Goal: Information Seeking & Learning: Learn about a topic

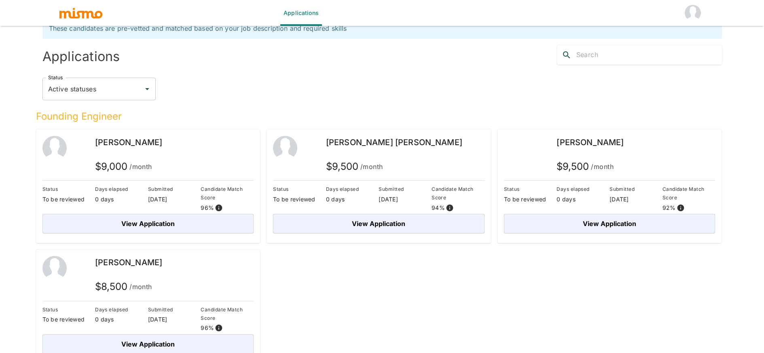
scroll to position [28, 0]
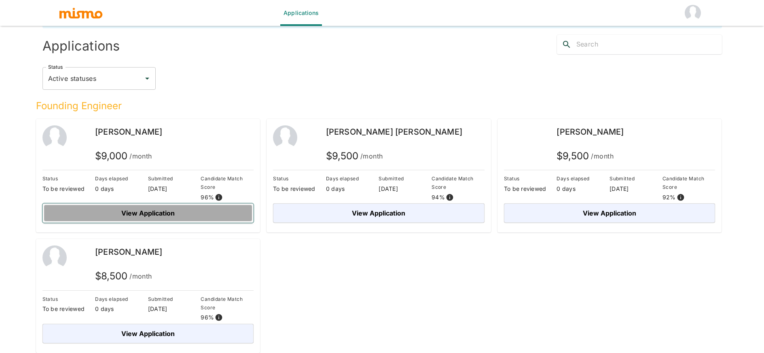
click at [184, 217] on button "View Application" at bounding box center [148, 212] width 212 height 19
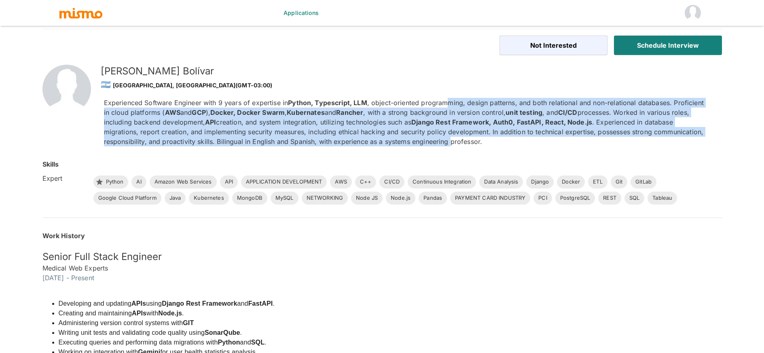
drag, startPoint x: 451, startPoint y: 106, endPoint x: 452, endPoint y: 139, distance: 33.6
click at [452, 139] on p "Experienced Software Engineer with 9 years of expertise in Python, Typescript, …" at bounding box center [406, 122] width 605 height 49
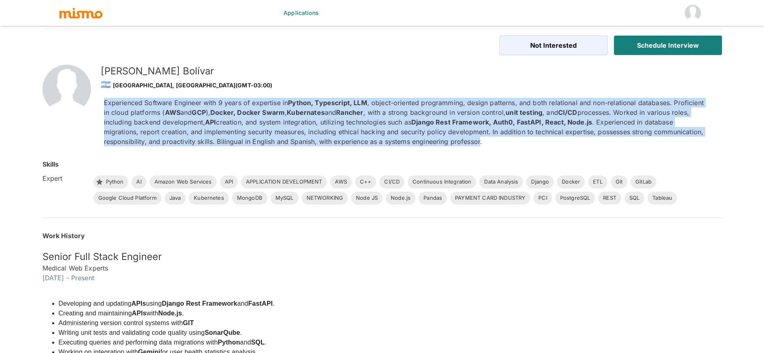
drag, startPoint x: 451, startPoint y: 137, endPoint x: 451, endPoint y: 97, distance: 39.6
click at [451, 97] on div "Experienced Software Engineer with 9 years of expertise in Python, Typescript, …" at bounding box center [403, 118] width 612 height 55
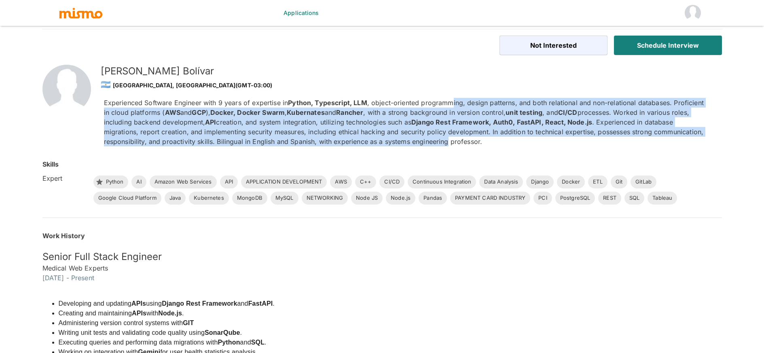
drag, startPoint x: 453, startPoint y: 103, endPoint x: 449, endPoint y: 142, distance: 38.6
click at [449, 142] on p "Experienced Software Engineer with 9 years of expertise in Python, Typescript, …" at bounding box center [406, 122] width 605 height 49
drag, startPoint x: 447, startPoint y: 129, endPoint x: 450, endPoint y: 103, distance: 25.6
click at [450, 103] on p "Experienced Software Engineer with 9 years of expertise in Python, Typescript, …" at bounding box center [406, 122] width 605 height 49
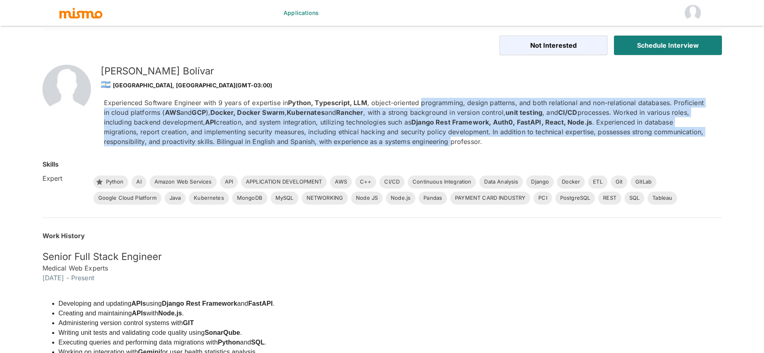
click at [450, 103] on p "Experienced Software Engineer with 9 years of expertise in Python, Typescript, …" at bounding box center [406, 122] width 605 height 49
drag, startPoint x: 450, startPoint y: 105, endPoint x: 457, endPoint y: 144, distance: 39.4
click at [457, 144] on p "Experienced Software Engineer with 9 years of expertise in Python, Typescript, …" at bounding box center [406, 122] width 605 height 49
drag, startPoint x: 442, startPoint y: 143, endPoint x: 434, endPoint y: 105, distance: 39.0
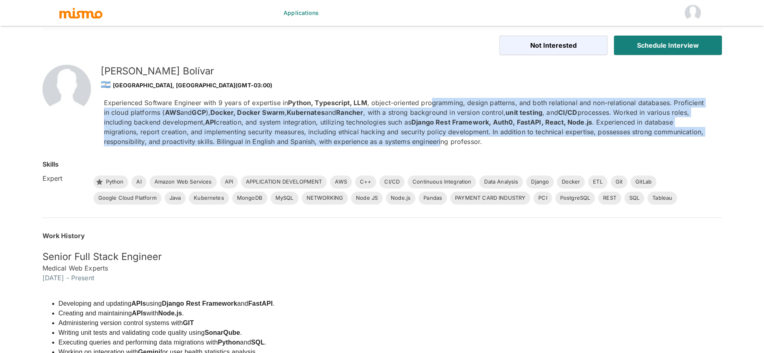
click at [434, 105] on p "Experienced Software Engineer with 9 years of expertise in Python, Typescript, …" at bounding box center [406, 122] width 605 height 49
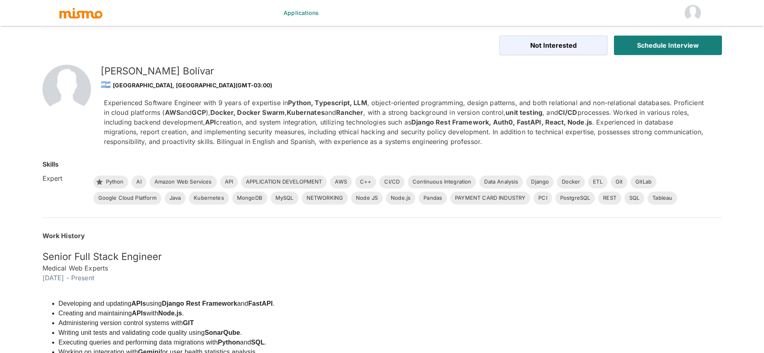
scroll to position [19, 0]
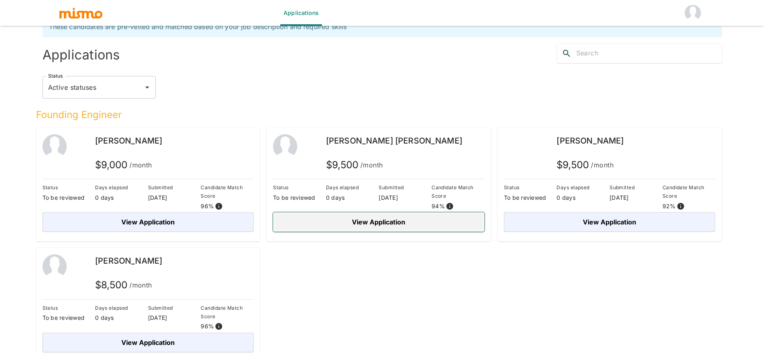
click at [440, 222] on button "View Application" at bounding box center [379, 221] width 212 height 19
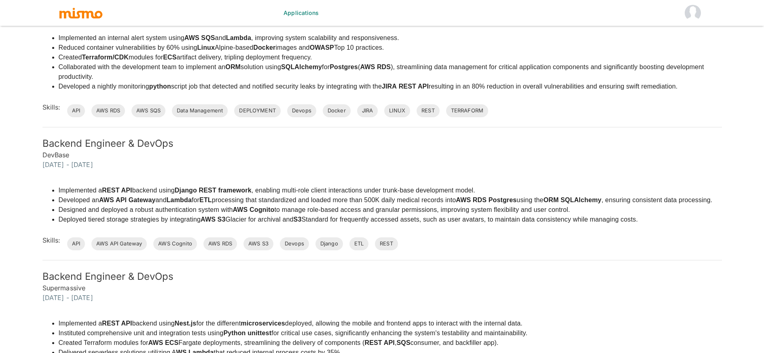
scroll to position [770, 0]
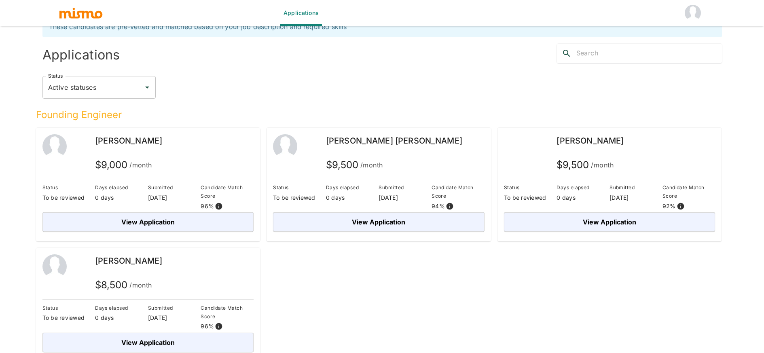
scroll to position [28, 0]
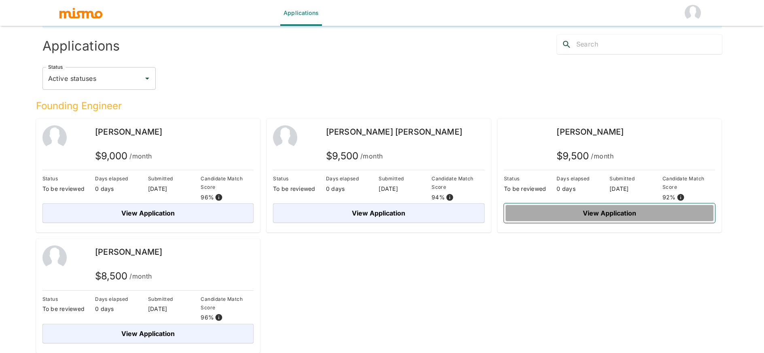
click at [568, 213] on button "View Application" at bounding box center [610, 212] width 212 height 19
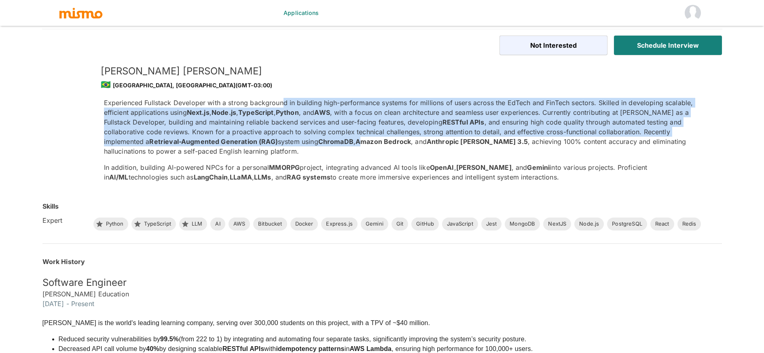
drag, startPoint x: 283, startPoint y: 102, endPoint x: 286, endPoint y: 138, distance: 36.5
click at [286, 138] on p "Experienced Fullstack Developer with a strong background in building high-perfo…" at bounding box center [406, 127] width 605 height 58
click at [356, 138] on strong "Amazon Bedrock" at bounding box center [383, 142] width 55 height 8
drag, startPoint x: 286, startPoint y: 138, endPoint x: 286, endPoint y: 102, distance: 36.8
click at [286, 102] on p "Experienced Fullstack Developer with a strong background in building high-perfo…" at bounding box center [406, 127] width 605 height 58
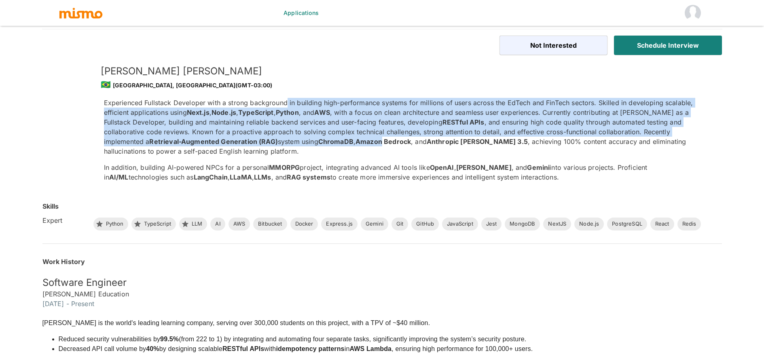
click at [286, 102] on p "Experienced Fullstack Developer with a strong background in building high-perfo…" at bounding box center [406, 127] width 605 height 58
drag, startPoint x: 286, startPoint y: 104, endPoint x: 290, endPoint y: 141, distance: 36.7
click at [290, 141] on p "Experienced Fullstack Developer with a strong background in building high-perfo…" at bounding box center [406, 127] width 605 height 58
click at [356, 141] on strong "Amazon Bedrock" at bounding box center [383, 142] width 55 height 8
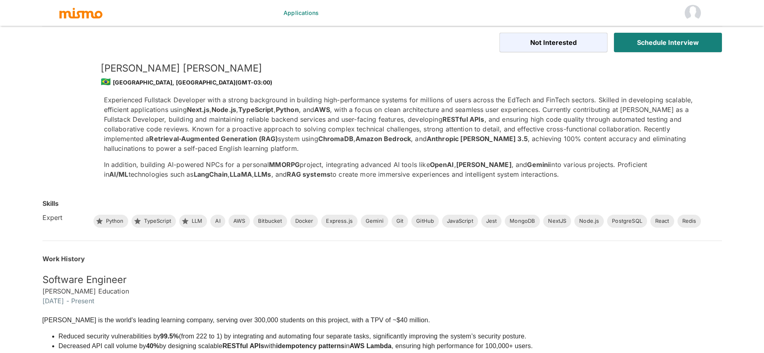
scroll to position [3, 0]
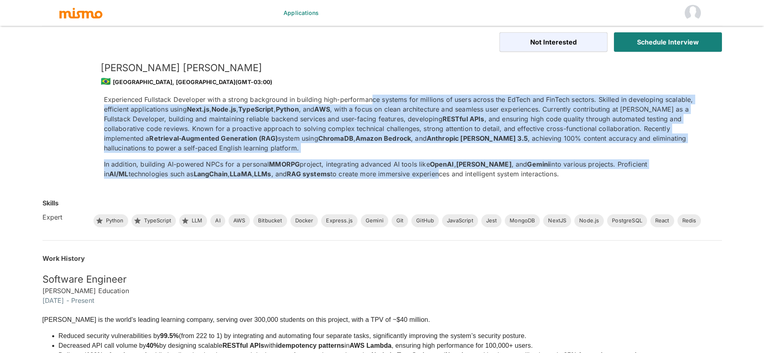
drag, startPoint x: 375, startPoint y: 174, endPoint x: 373, endPoint y: 102, distance: 72.8
click at [373, 102] on div "Experienced Fullstack Developer with a strong background in building high-perfo…" at bounding box center [406, 137] width 605 height 84
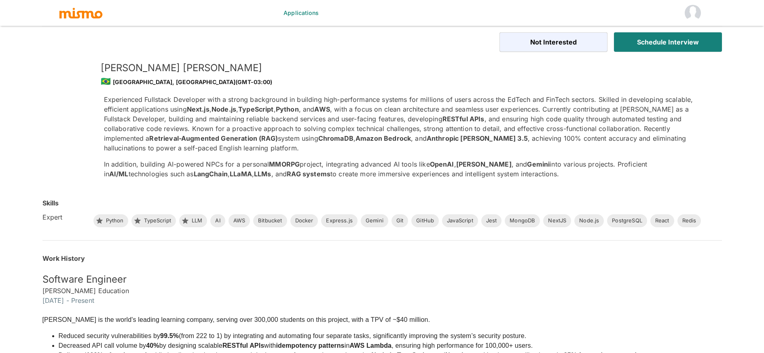
click at [374, 102] on p "Experienced Fullstack Developer with a strong background in building high-perfo…" at bounding box center [406, 124] width 605 height 58
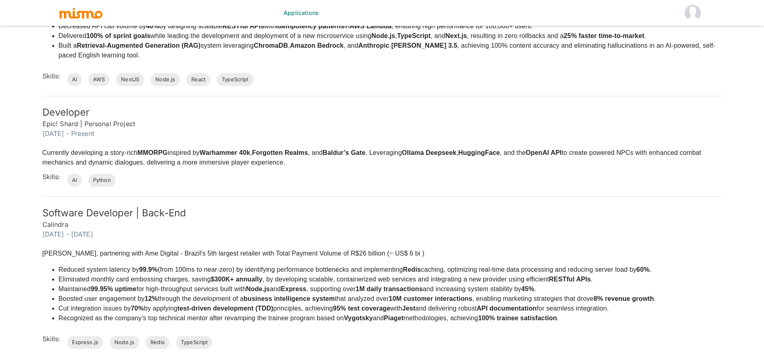
scroll to position [324, 0]
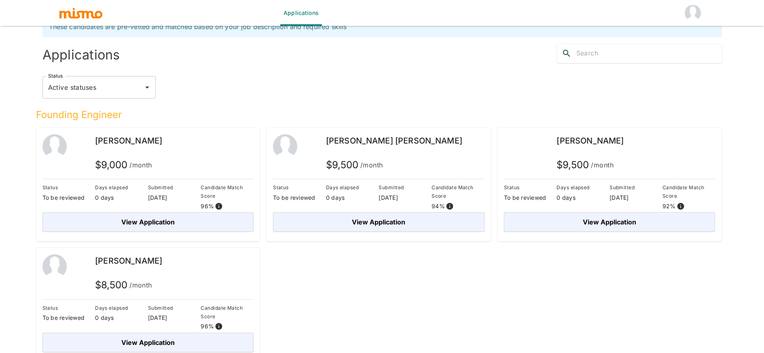
scroll to position [28, 0]
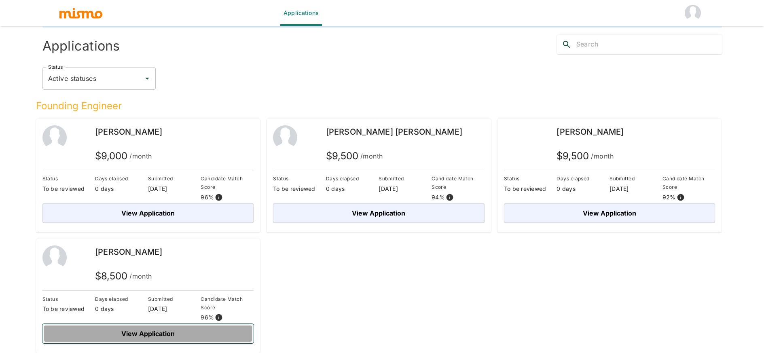
click at [158, 329] on button "View Application" at bounding box center [148, 333] width 212 height 19
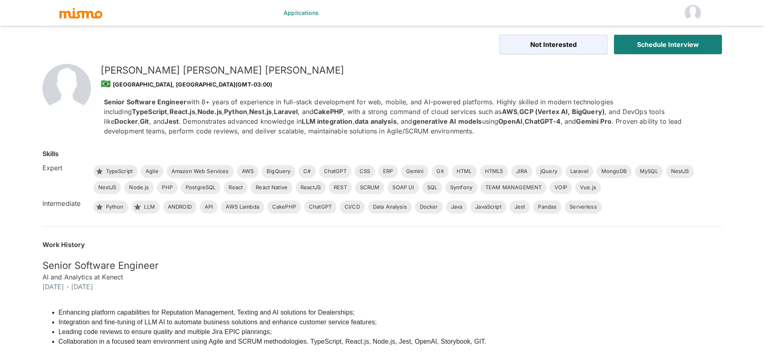
scroll to position [2, 0]
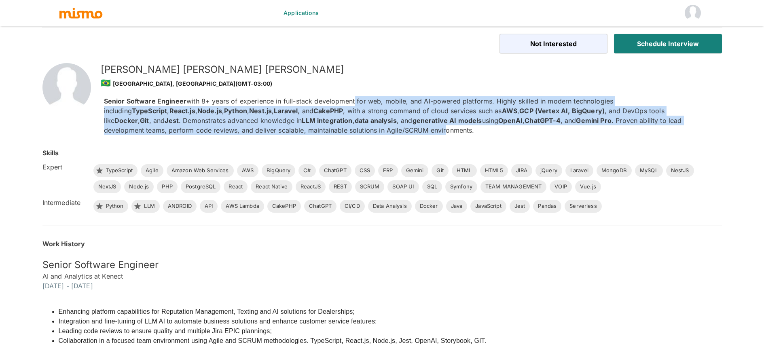
drag, startPoint x: 353, startPoint y: 129, endPoint x: 353, endPoint y: 101, distance: 28.3
click at [353, 101] on p "Senior Software Engineer with 8+ years of experience in full-stack development …" at bounding box center [406, 115] width 605 height 39
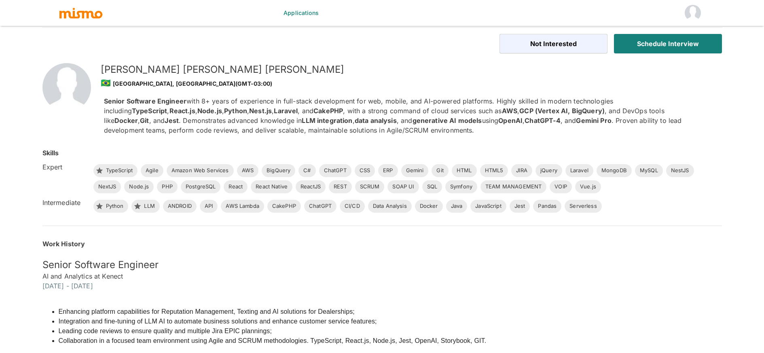
drag, startPoint x: 354, startPoint y: 106, endPoint x: 360, endPoint y: 133, distance: 27.6
click at [360, 133] on p "Senior Software Engineer with 8+ years of experience in full-stack development …" at bounding box center [406, 115] width 605 height 39
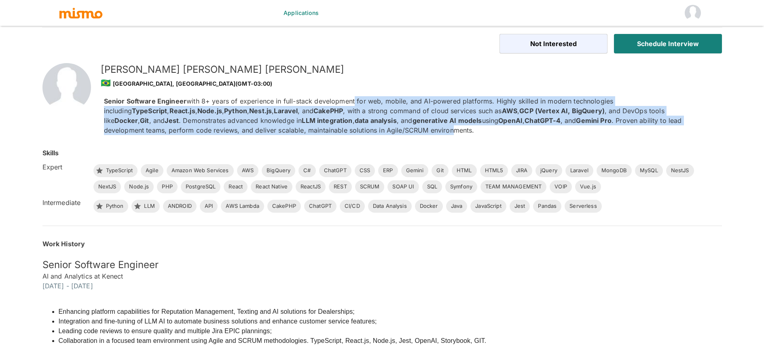
drag, startPoint x: 360, startPoint y: 133, endPoint x: 353, endPoint y: 102, distance: 31.4
click at [353, 102] on p "Senior Software Engineer with 8+ years of experience in full-stack development …" at bounding box center [406, 115] width 605 height 39
drag, startPoint x: 307, startPoint y: 102, endPoint x: 310, endPoint y: 126, distance: 24.5
click at [310, 126] on p "Senior Software Engineer with 8+ years of experience in full-stack development …" at bounding box center [406, 115] width 605 height 39
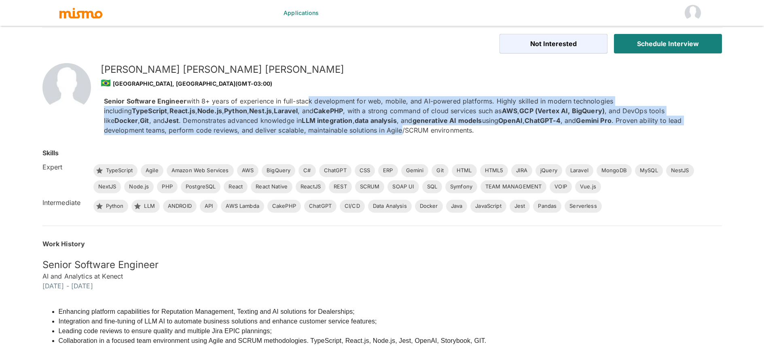
click at [310, 126] on p "Senior Software Engineer with 8+ years of experience in full-stack development …" at bounding box center [406, 115] width 605 height 39
drag, startPoint x: 309, startPoint y: 119, endPoint x: 307, endPoint y: 102, distance: 17.0
click at [307, 102] on p "Senior Software Engineer with 8+ years of experience in full-stack development …" at bounding box center [406, 115] width 605 height 39
drag, startPoint x: 307, startPoint y: 102, endPoint x: 311, endPoint y: 129, distance: 26.9
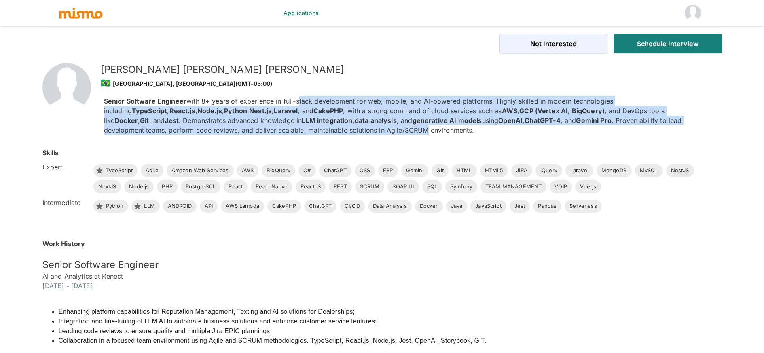
click at [311, 129] on p "Senior Software Engineer with 8+ years of experience in full-stack development …" at bounding box center [406, 115] width 605 height 39
drag, startPoint x: 289, startPoint y: 134, endPoint x: 284, endPoint y: 103, distance: 31.3
click at [284, 103] on p "Senior Software Engineer with 8+ years of experience in full-stack development …" at bounding box center [406, 115] width 605 height 39
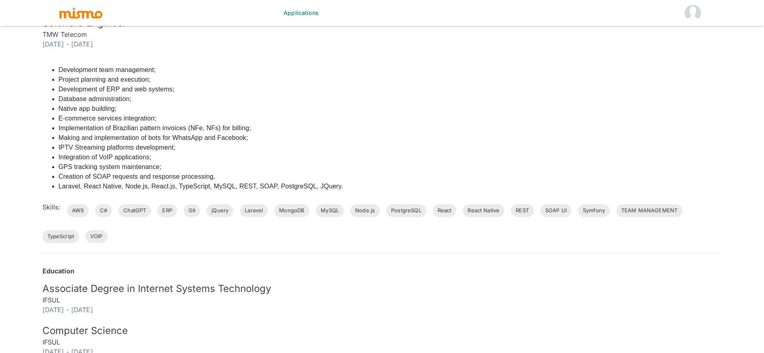
scroll to position [867, 0]
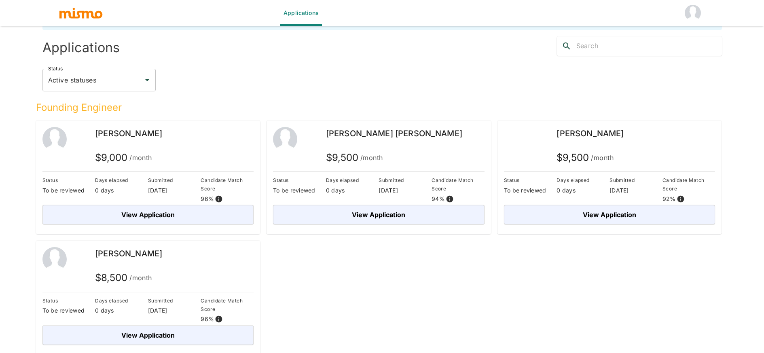
scroll to position [27, 0]
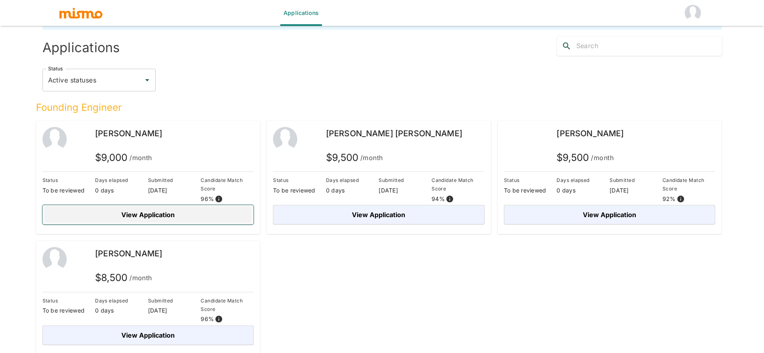
click at [161, 216] on button "View Application" at bounding box center [148, 214] width 212 height 19
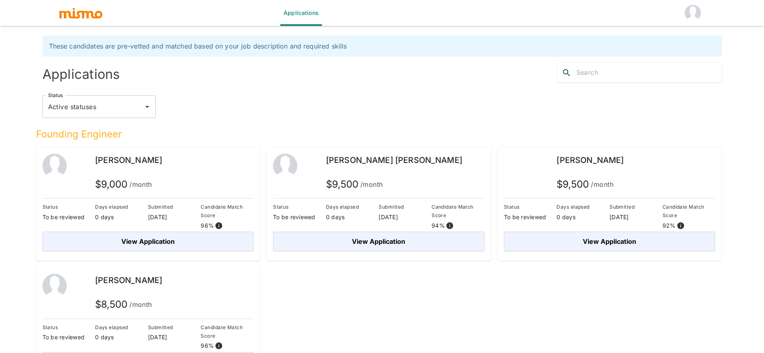
click at [612, 72] on input "text" at bounding box center [649, 72] width 146 height 13
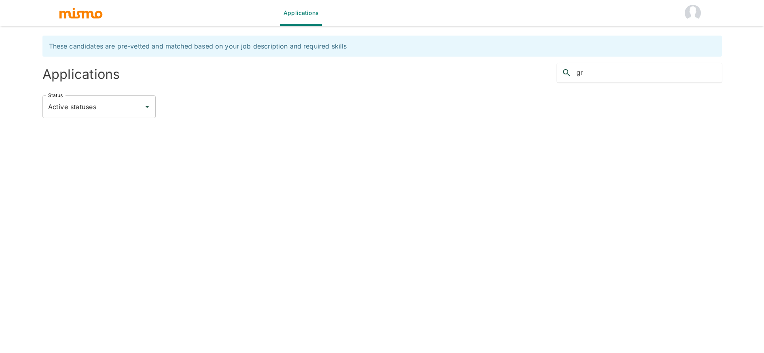
type input "g"
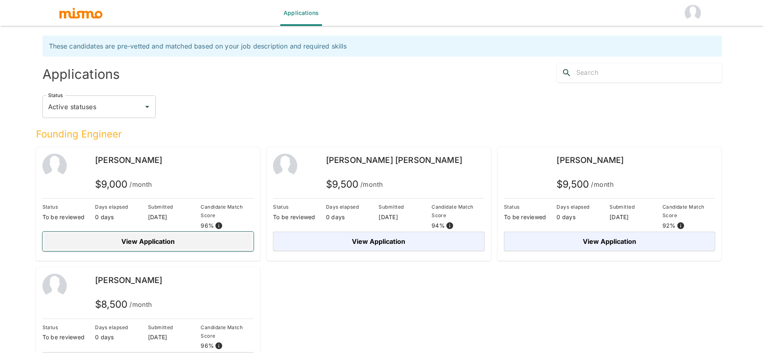
click at [161, 240] on button "View Application" at bounding box center [148, 241] width 212 height 19
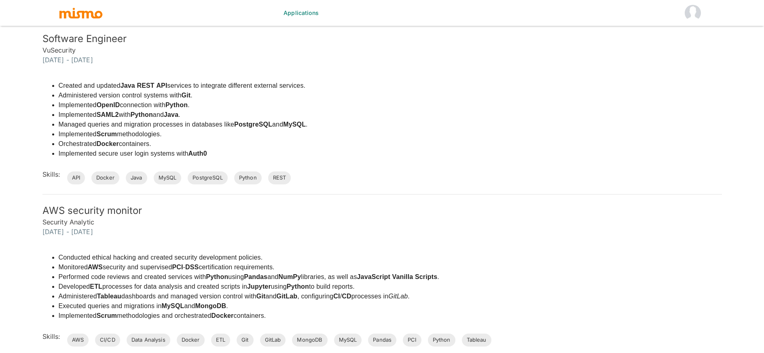
scroll to position [750, 0]
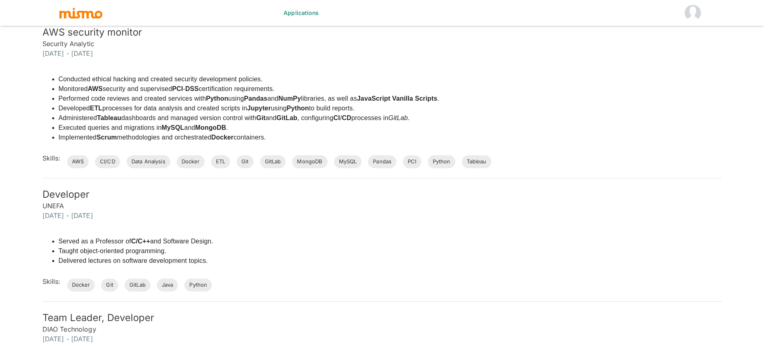
click at [565, 119] on div "Conducted ethical hacking and created security development policies. Monitored …" at bounding box center [377, 113] width 689 height 110
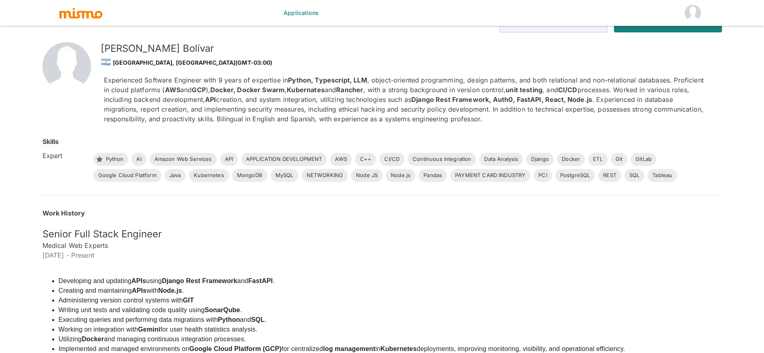
scroll to position [0, 0]
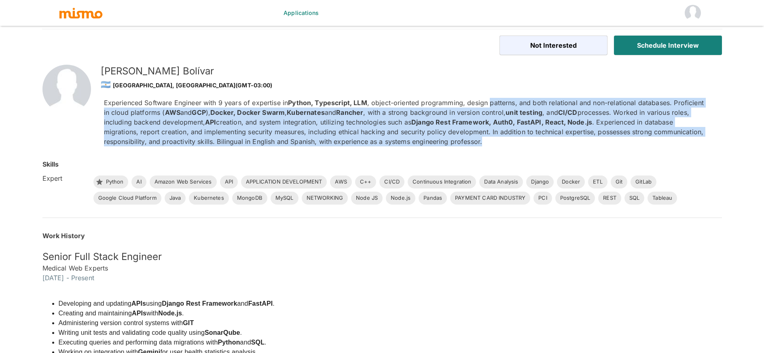
drag, startPoint x: 485, startPoint y: 140, endPoint x: 490, endPoint y: 102, distance: 38.3
click at [490, 102] on p "Experienced Software Engineer with 9 years of expertise in Python, Typescript, …" at bounding box center [406, 122] width 605 height 49
drag, startPoint x: 490, startPoint y: 102, endPoint x: 496, endPoint y: 142, distance: 39.7
click at [496, 142] on p "Experienced Software Engineer with 9 years of expertise in Python, Typescript, …" at bounding box center [406, 122] width 605 height 49
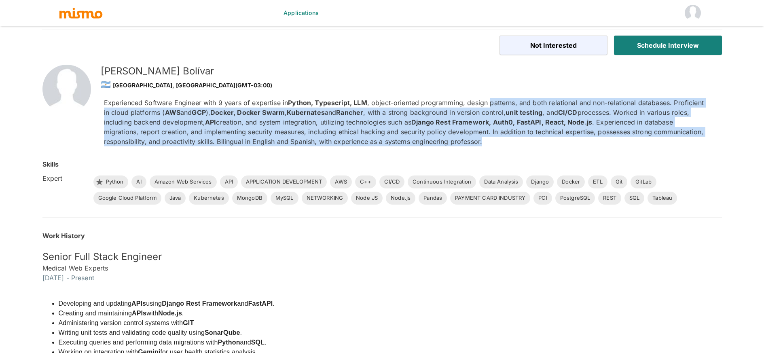
click at [496, 142] on p "Experienced Software Engineer with 9 years of expertise in Python, Typescript, …" at bounding box center [406, 122] width 605 height 49
drag, startPoint x: 495, startPoint y: 142, endPoint x: 482, endPoint y: 102, distance: 42.2
click at [482, 102] on p "Experienced Software Engineer with 9 years of expertise in Python, Typescript, …" at bounding box center [406, 122] width 605 height 49
drag, startPoint x: 485, startPoint y: 110, endPoint x: 491, endPoint y: 144, distance: 33.6
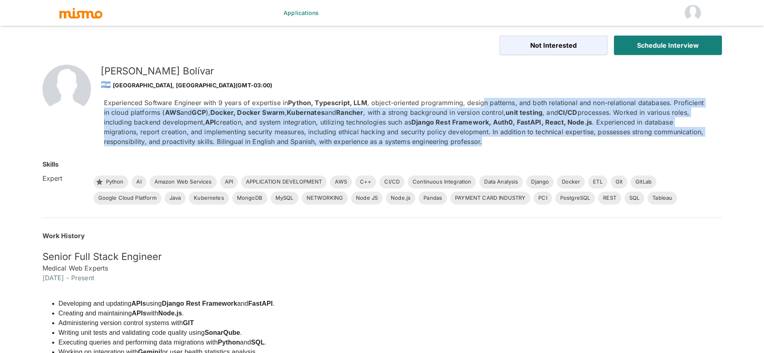
click at [491, 144] on p "Experienced Software Engineer with 9 years of expertise in Python, Typescript, …" at bounding box center [406, 122] width 605 height 49
drag, startPoint x: 491, startPoint y: 144, endPoint x: 487, endPoint y: 100, distance: 43.5
click at [487, 100] on p "Experienced Software Engineer with 9 years of expertise in Python, Typescript, …" at bounding box center [406, 122] width 605 height 49
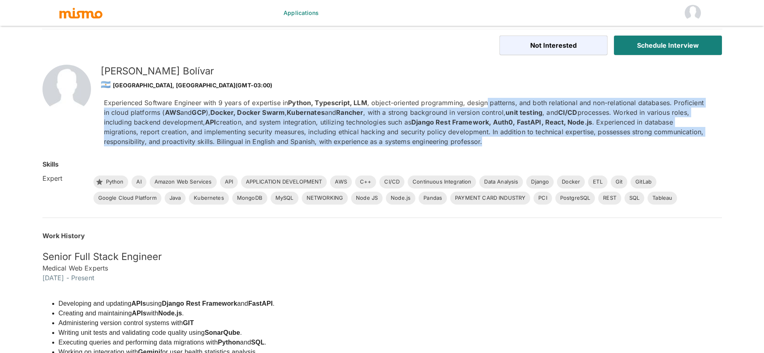
drag, startPoint x: 490, startPoint y: 118, endPoint x: 493, endPoint y: 146, distance: 28.0
click at [493, 146] on p "Experienced Software Engineer with 9 years of expertise in Python, Typescript, …" at bounding box center [406, 122] width 605 height 49
drag, startPoint x: 492, startPoint y: 146, endPoint x: 479, endPoint y: 104, distance: 43.4
click at [479, 104] on p "Experienced Software Engineer with 9 years of expertise in Python, Typescript, …" at bounding box center [406, 122] width 605 height 49
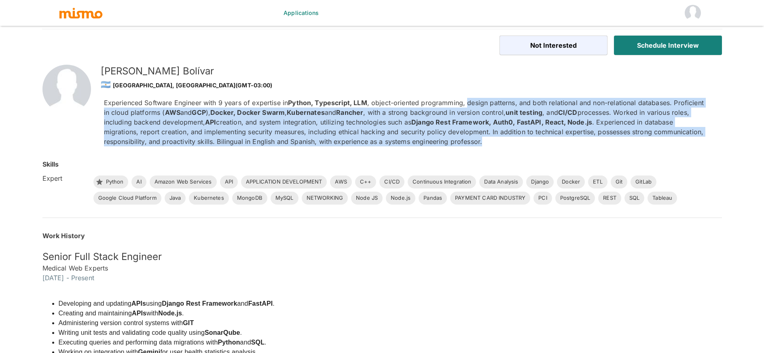
click at [479, 104] on p "Experienced Software Engineer with 9 years of expertise in Python, Typescript, …" at bounding box center [406, 122] width 605 height 49
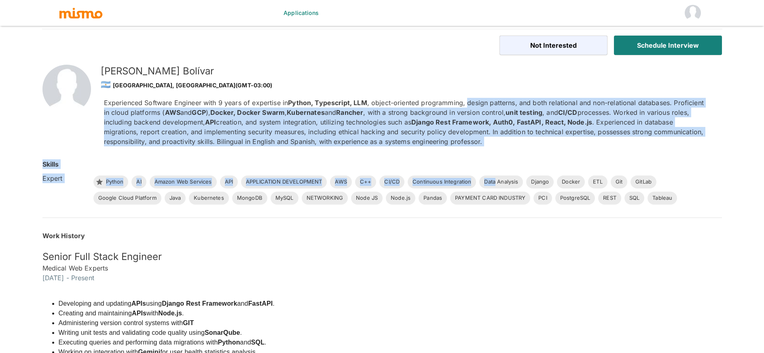
drag, startPoint x: 479, startPoint y: 104, endPoint x: 485, endPoint y: 147, distance: 42.8
click at [485, 147] on div "Skills Expert Python AI Amazon Web Services API APPLICATION DEVELOPMENT AWS C++…" at bounding box center [372, 172] width 699 height 65
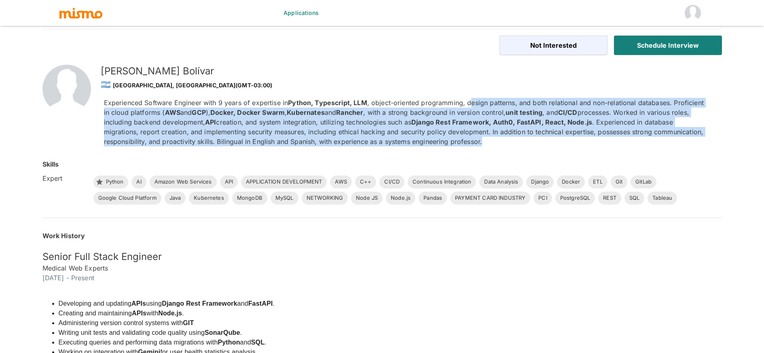
drag, startPoint x: 483, startPoint y: 144, endPoint x: 473, endPoint y: 100, distance: 44.9
click at [473, 100] on p "Experienced Software Engineer with 9 years of expertise in Python, Typescript, …" at bounding box center [406, 122] width 605 height 49
drag, startPoint x: 473, startPoint y: 101, endPoint x: 478, endPoint y: 139, distance: 38.7
click at [478, 139] on p "Experienced Software Engineer with 9 years of expertise in Python, Typescript, …" at bounding box center [406, 122] width 605 height 49
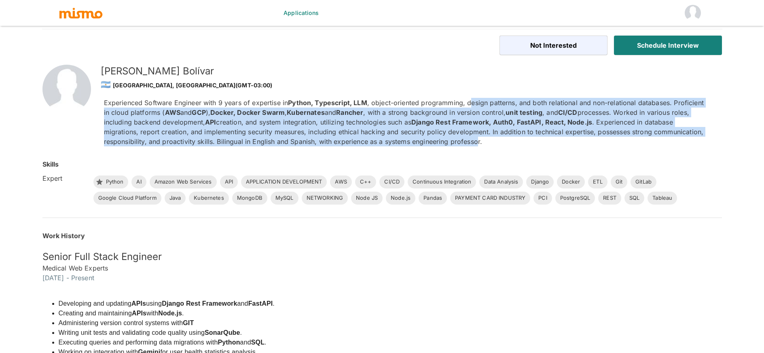
click at [478, 139] on p "Experienced Software Engineer with 9 years of expertise in Python, Typescript, …" at bounding box center [406, 122] width 605 height 49
drag, startPoint x: 478, startPoint y: 139, endPoint x: 473, endPoint y: 103, distance: 35.9
click at [473, 103] on p "Experienced Software Engineer with 9 years of expertise in Python, Typescript, …" at bounding box center [406, 122] width 605 height 49
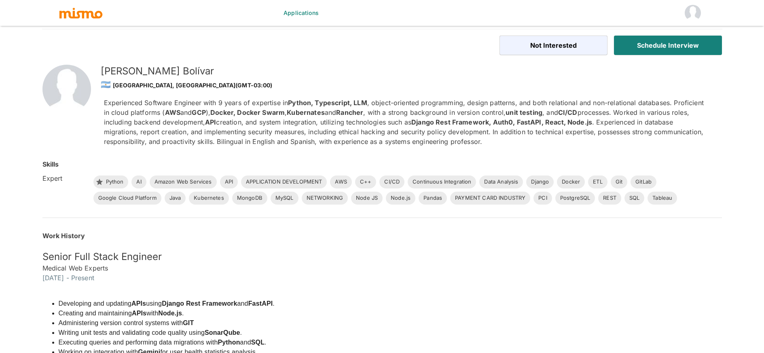
click at [473, 103] on p "Experienced Software Engineer with 9 years of expertise in Python, Typescript, …" at bounding box center [406, 122] width 605 height 49
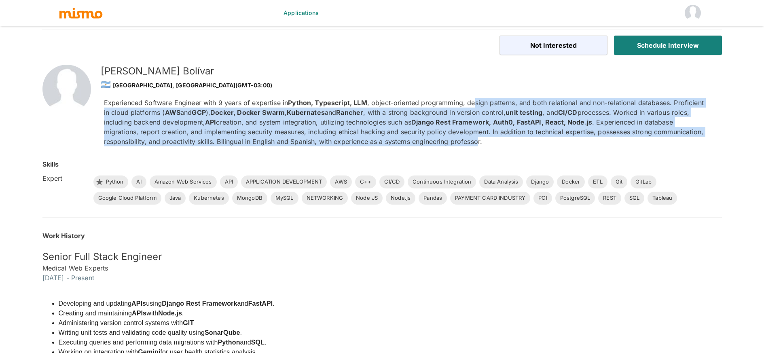
drag, startPoint x: 475, startPoint y: 116, endPoint x: 479, endPoint y: 144, distance: 27.3
click at [479, 144] on p "Experienced Software Engineer with 9 years of expertise in Python, Typescript, …" at bounding box center [406, 122] width 605 height 49
drag, startPoint x: 478, startPoint y: 143, endPoint x: 476, endPoint y: 107, distance: 36.5
click at [476, 107] on p "Experienced Software Engineer with 9 years of expertise in Python, Typescript, …" at bounding box center [406, 122] width 605 height 49
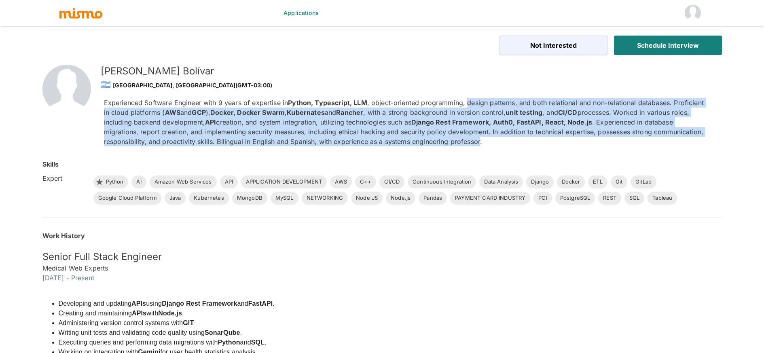
click at [476, 107] on p "Experienced Software Engineer with 9 years of expertise in Python, Typescript, …" at bounding box center [406, 122] width 605 height 49
drag, startPoint x: 477, startPoint y: 107, endPoint x: 481, endPoint y: 140, distance: 33.4
click at [481, 140] on p "Experienced Software Engineer with 9 years of expertise in Python, Typescript, …" at bounding box center [406, 122] width 605 height 49
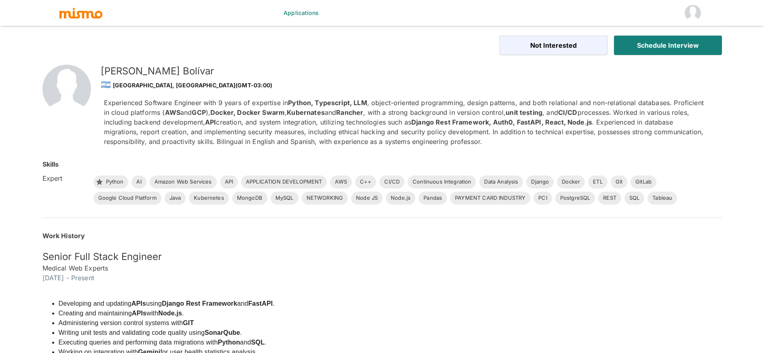
click at [480, 140] on p "Experienced Software Engineer with 9 years of expertise in Python, Typescript, …" at bounding box center [406, 122] width 605 height 49
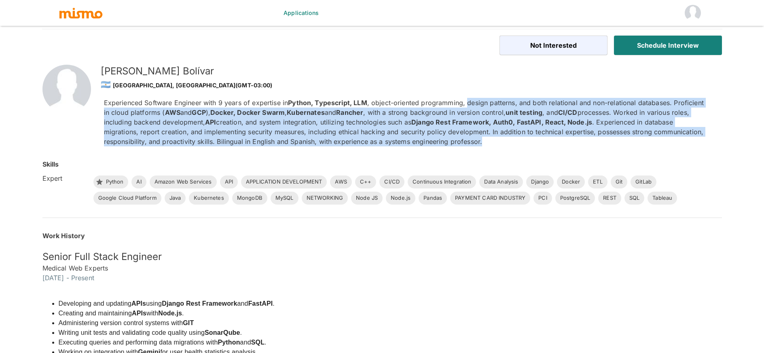
drag, startPoint x: 481, startPoint y: 140, endPoint x: 479, endPoint y: 103, distance: 36.9
click at [479, 103] on p "Experienced Software Engineer with 9 years of expertise in Python, Typescript, …" at bounding box center [406, 122] width 605 height 49
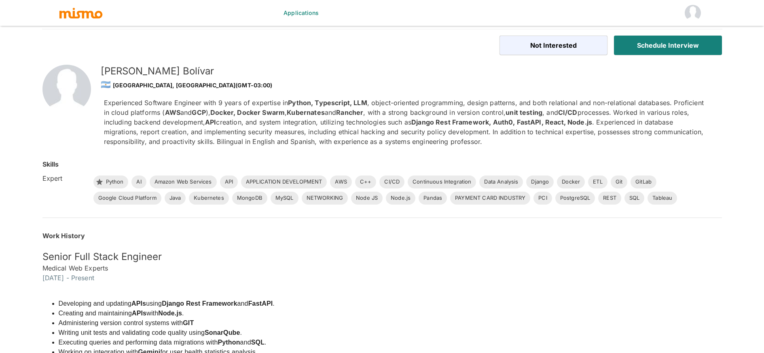
click at [479, 103] on p "Experienced Software Engineer with 9 years of expertise in Python, Typescript, …" at bounding box center [406, 122] width 605 height 49
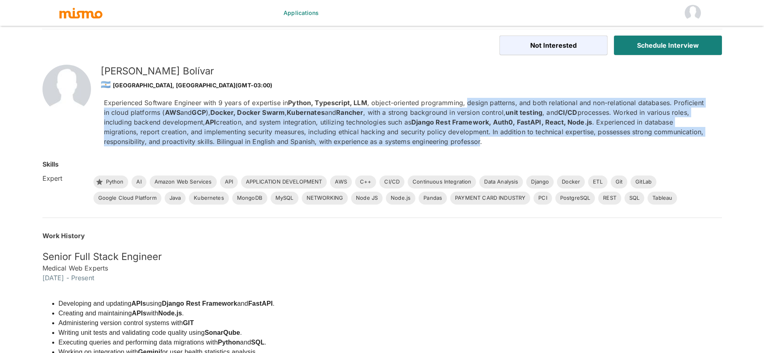
drag, startPoint x: 479, startPoint y: 103, endPoint x: 479, endPoint y: 144, distance: 40.8
click at [479, 144] on p "Experienced Software Engineer with 9 years of expertise in Python, Typescript, …" at bounding box center [406, 122] width 605 height 49
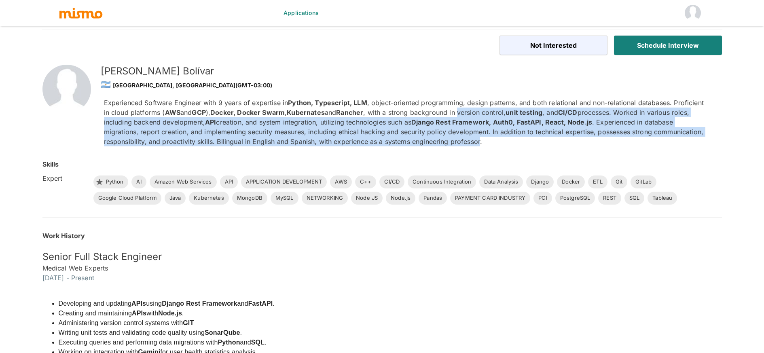
drag, startPoint x: 479, startPoint y: 142, endPoint x: 474, endPoint y: 116, distance: 26.5
click at [474, 116] on p "Experienced Software Engineer with 9 years of expertise in Python, Typescript, …" at bounding box center [406, 122] width 605 height 49
drag, startPoint x: 474, startPoint y: 116, endPoint x: 474, endPoint y: 110, distance: 5.7
click at [474, 116] on p "Experienced Software Engineer with 9 years of expertise in Python, Typescript, …" at bounding box center [406, 122] width 605 height 49
drag, startPoint x: 473, startPoint y: 108, endPoint x: 480, endPoint y: 137, distance: 29.6
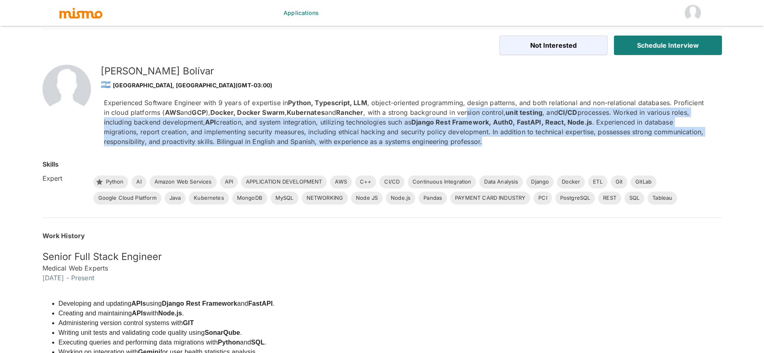
click at [480, 137] on p "Experienced Software Engineer with 9 years of expertise in Python, Typescript, …" at bounding box center [406, 122] width 605 height 49
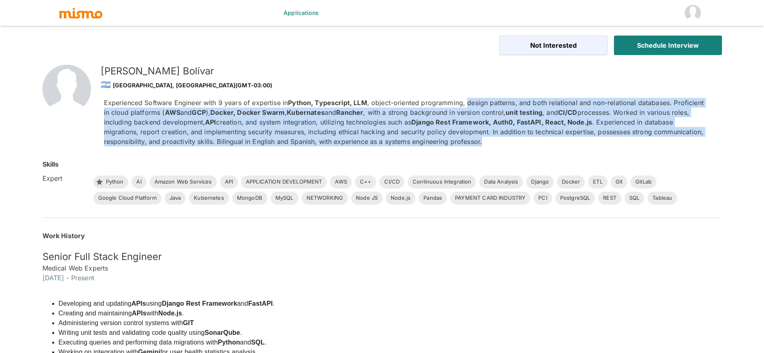
drag, startPoint x: 480, startPoint y: 137, endPoint x: 475, endPoint y: 103, distance: 34.4
click at [475, 103] on p "Experienced Software Engineer with 9 years of expertise in Python, Typescript, …" at bounding box center [406, 122] width 605 height 49
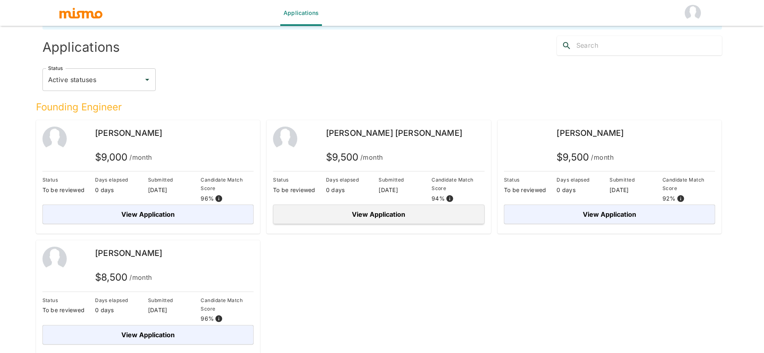
scroll to position [28, 0]
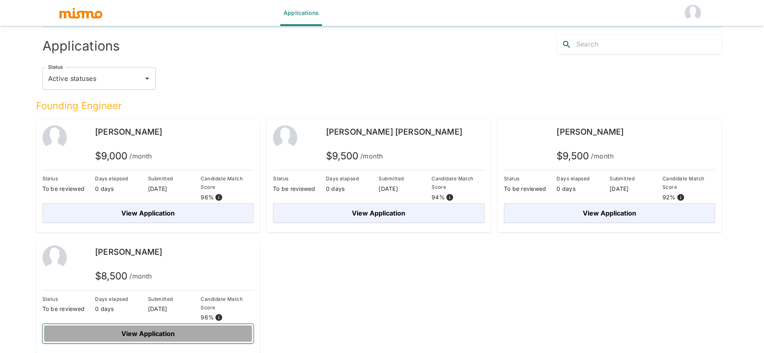
click at [215, 333] on button "View Application" at bounding box center [148, 333] width 212 height 19
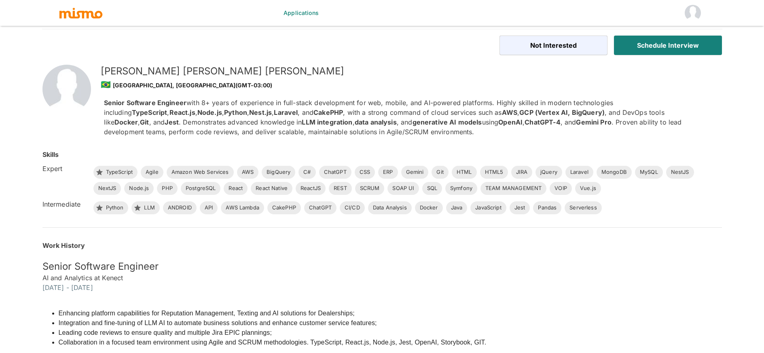
scroll to position [19, 0]
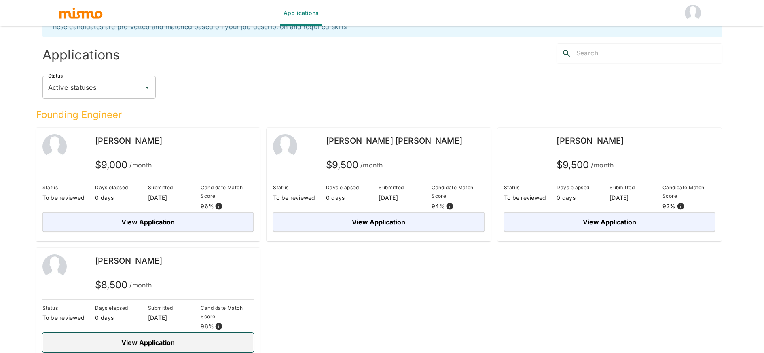
click at [206, 344] on button "View Application" at bounding box center [148, 342] width 212 height 19
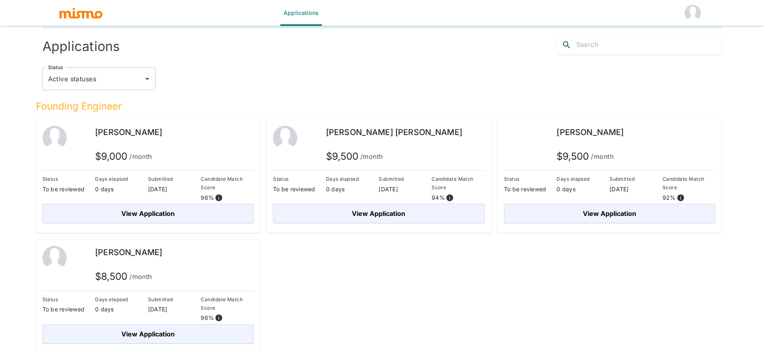
scroll to position [28, 0]
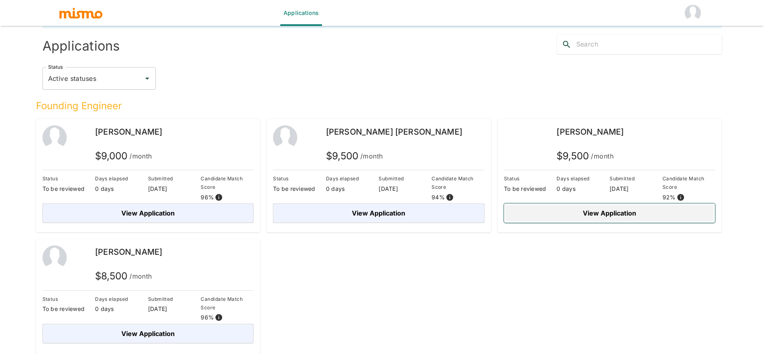
click at [563, 212] on button "View Application" at bounding box center [610, 212] width 212 height 19
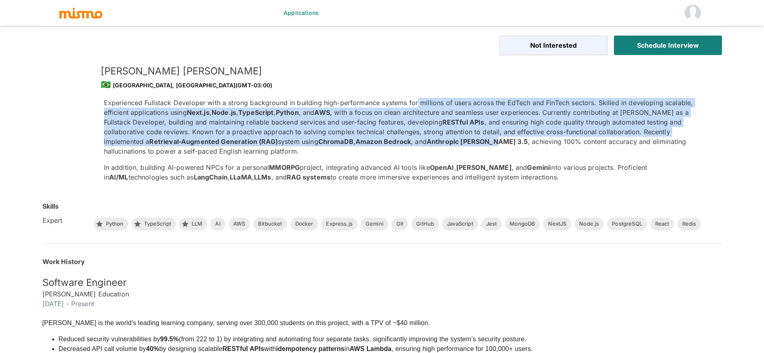
drag, startPoint x: 417, startPoint y: 107, endPoint x: 420, endPoint y: 145, distance: 38.1
click at [420, 145] on p "Experienced Fullstack Developer with a strong background in building high-perfo…" at bounding box center [406, 127] width 605 height 58
click at [427, 145] on strong "Anthropic [PERSON_NAME] 3.5" at bounding box center [477, 142] width 101 height 8
drag, startPoint x: 420, startPoint y: 142, endPoint x: 421, endPoint y: 100, distance: 42.1
click at [421, 100] on p "Experienced Fullstack Developer with a strong background in building high-perfo…" at bounding box center [406, 127] width 605 height 58
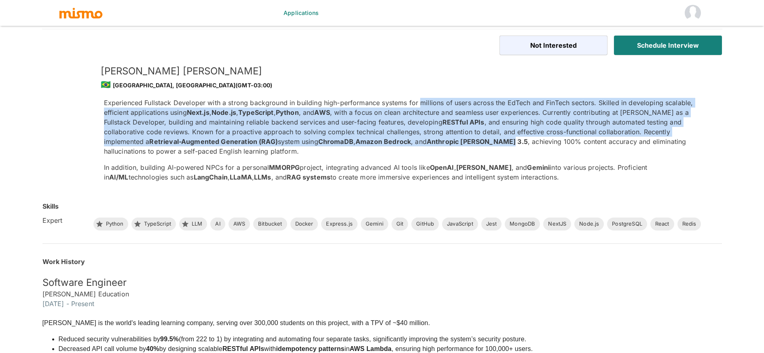
click at [421, 100] on p "Experienced Fullstack Developer with a strong background in building high-perfo…" at bounding box center [406, 127] width 605 height 58
drag, startPoint x: 422, startPoint y: 108, endPoint x: 424, endPoint y: 143, distance: 34.8
click at [424, 143] on p "Experienced Fullstack Developer with a strong background in building high-perfo…" at bounding box center [406, 127] width 605 height 58
click at [427, 143] on strong "Anthropic [PERSON_NAME] 3.5" at bounding box center [477, 142] width 101 height 8
drag, startPoint x: 424, startPoint y: 143, endPoint x: 423, endPoint y: 102, distance: 41.3
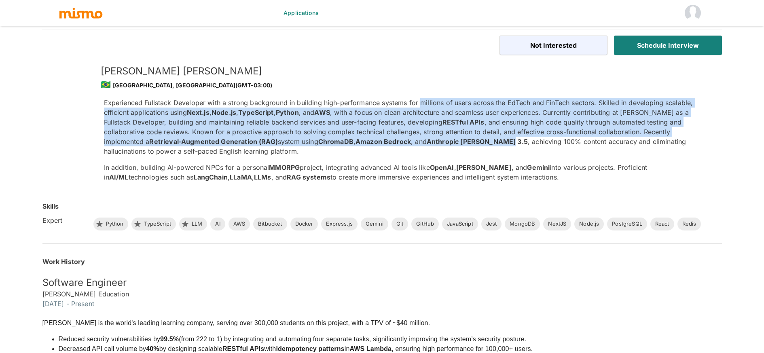
click at [423, 102] on p "Experienced Fullstack Developer with a strong background in building high-perfo…" at bounding box center [406, 127] width 605 height 58
drag, startPoint x: 423, startPoint y: 103, endPoint x: 427, endPoint y: 141, distance: 38.2
click at [427, 141] on p "Experienced Fullstack Developer with a strong background in building high-perfo…" at bounding box center [406, 127] width 605 height 58
click at [427, 141] on strong "Anthropic [PERSON_NAME] 3.5" at bounding box center [477, 142] width 101 height 8
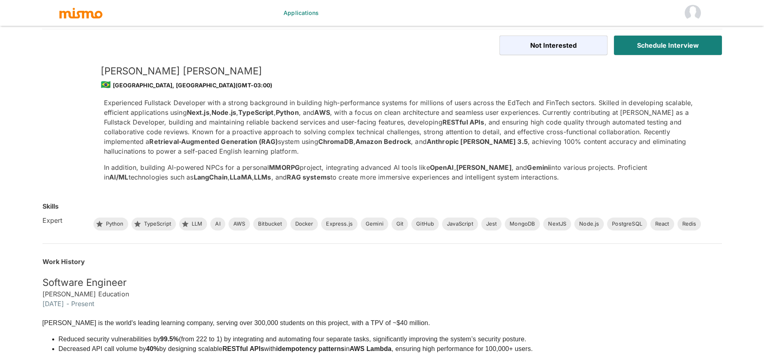
scroll to position [19, 0]
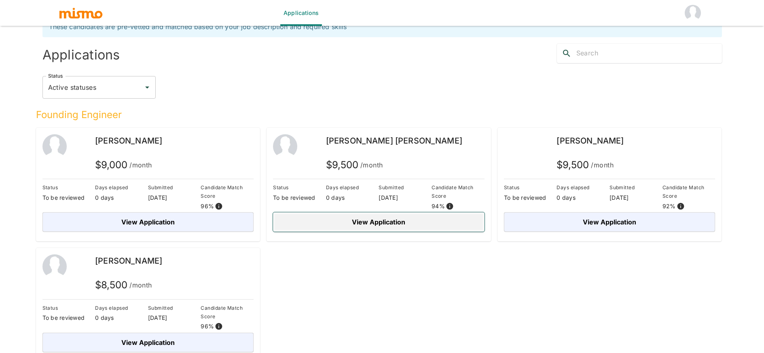
click at [370, 225] on button "View Application" at bounding box center [379, 221] width 212 height 19
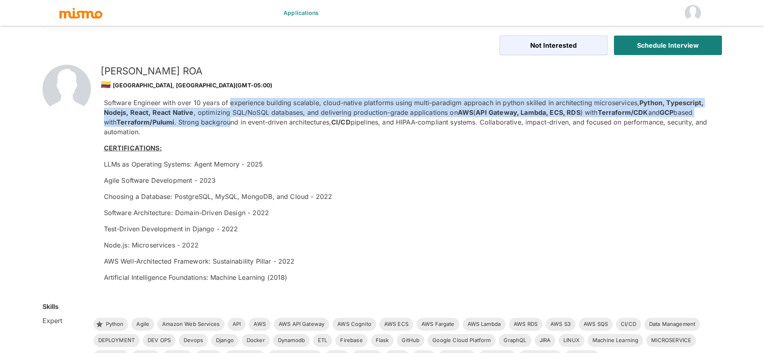
drag, startPoint x: 233, startPoint y: 122, endPoint x: 231, endPoint y: 106, distance: 16.3
click at [231, 106] on p "Software Engineer with over 10 years of experience building scalable, cloud-nat…" at bounding box center [406, 117] width 605 height 39
drag, startPoint x: 231, startPoint y: 106, endPoint x: 233, endPoint y: 121, distance: 15.2
click at [233, 121] on p "Software Engineer with over 10 years of experience building scalable, cloud-nat…" at bounding box center [406, 117] width 605 height 39
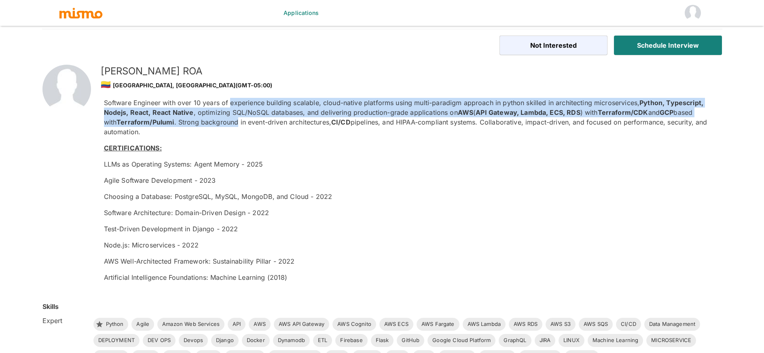
click at [233, 121] on p "Software Engineer with over 10 years of experience building scalable, cloud-nat…" at bounding box center [406, 117] width 605 height 39
drag, startPoint x: 233, startPoint y: 121, endPoint x: 231, endPoint y: 101, distance: 20.3
click at [231, 101] on p "Software Engineer with over 10 years of experience building scalable, cloud-nat…" at bounding box center [406, 117] width 605 height 39
drag, startPoint x: 233, startPoint y: 107, endPoint x: 236, endPoint y: 121, distance: 14.0
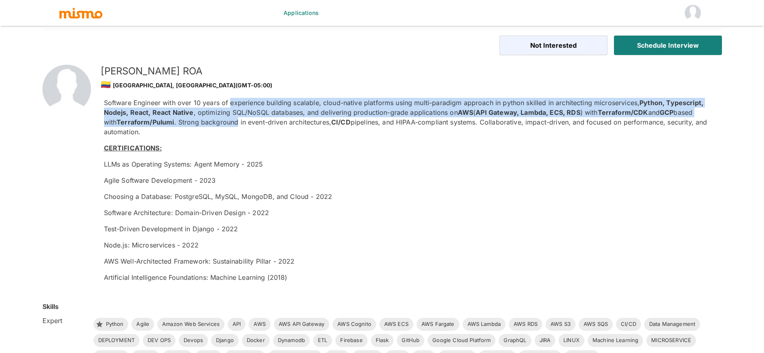
click at [236, 121] on p "Software Engineer with over 10 years of experience building scalable, cloud-nat…" at bounding box center [406, 117] width 605 height 39
drag, startPoint x: 236, startPoint y: 121, endPoint x: 233, endPoint y: 101, distance: 20.1
click at [233, 101] on p "Software Engineer with over 10 years of experience building scalable, cloud-nat…" at bounding box center [406, 117] width 605 height 39
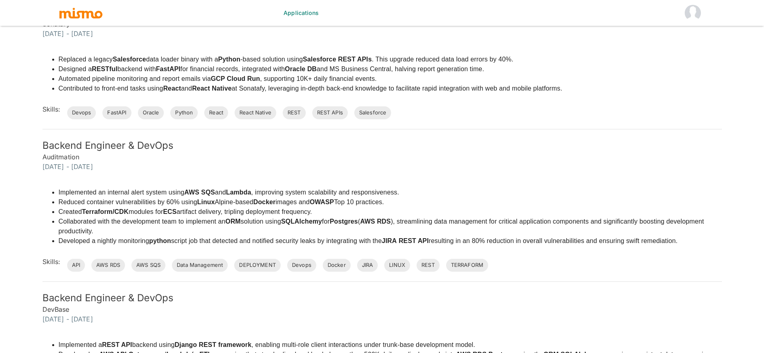
scroll to position [575, 0]
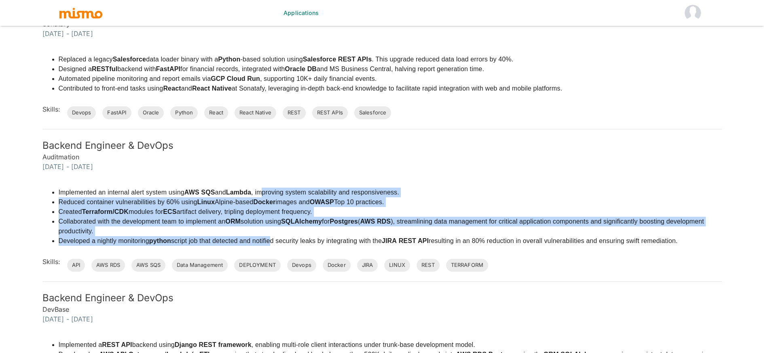
drag, startPoint x: 271, startPoint y: 233, endPoint x: 266, endPoint y: 183, distance: 49.6
click at [266, 188] on ul "Implemented an internal alert system using AWS SQS and Lambda , improving syste…" at bounding box center [381, 217] width 679 height 58
click at [266, 188] on li "Implemented an internal alert system using AWS SQS and Lambda , improving syste…" at bounding box center [390, 193] width 663 height 10
drag, startPoint x: 267, startPoint y: 187, endPoint x: 272, endPoint y: 229, distance: 41.9
click at [272, 229] on ul "Implemented an internal alert system using AWS SQS and Lambda , improving syste…" at bounding box center [381, 217] width 679 height 58
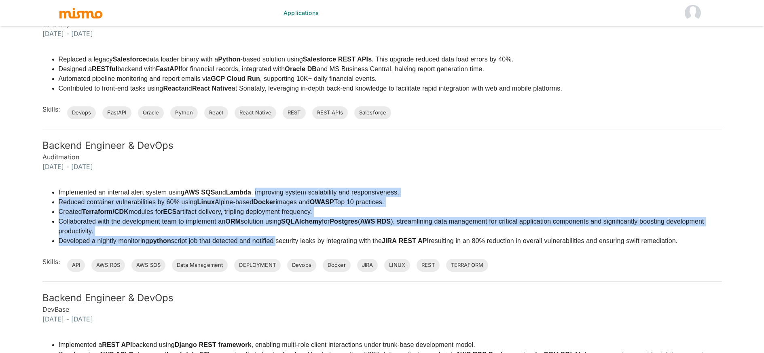
click at [272, 236] on li "Developed a nightly monitoring python script job that detected and notified sec…" at bounding box center [390, 241] width 663 height 10
drag, startPoint x: 272, startPoint y: 229, endPoint x: 272, endPoint y: 187, distance: 41.3
click at [272, 188] on ul "Implemented an internal alert system using AWS SQS and Lambda , improving syste…" at bounding box center [381, 217] width 679 height 58
click at [272, 197] on li "Reduced container vulnerabilities by 60% using Linux Alpine-based Docker images…" at bounding box center [390, 202] width 663 height 10
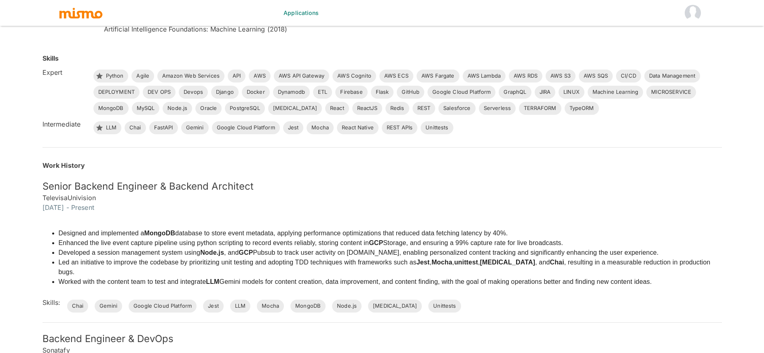
scroll to position [212, 0]
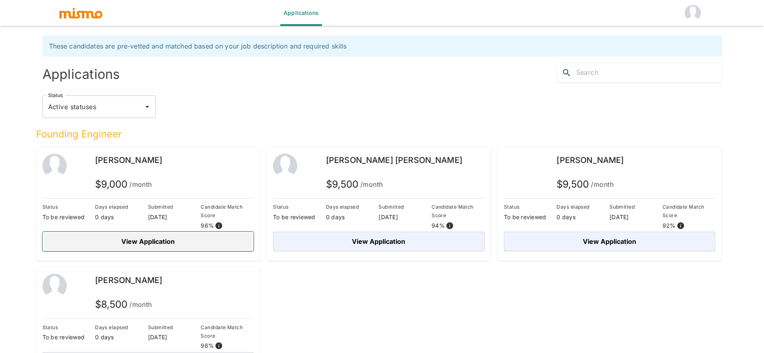
click at [192, 240] on button "View Application" at bounding box center [148, 241] width 212 height 19
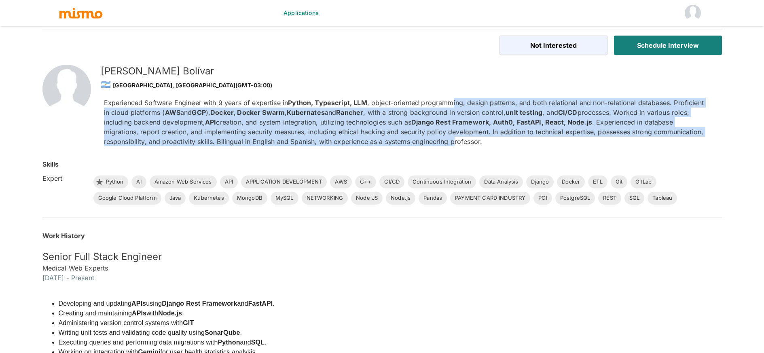
drag, startPoint x: 454, startPoint y: 142, endPoint x: 451, endPoint y: 107, distance: 34.9
click at [451, 107] on p "Experienced Software Engineer with 9 years of expertise in Python, Typescript, …" at bounding box center [406, 122] width 605 height 49
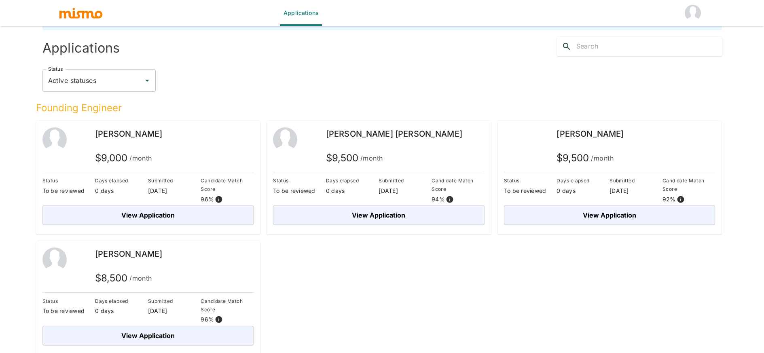
scroll to position [28, 0]
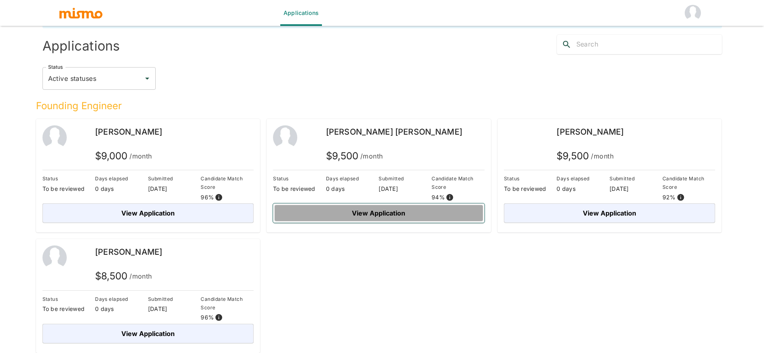
click at [438, 209] on button "View Application" at bounding box center [379, 212] width 212 height 19
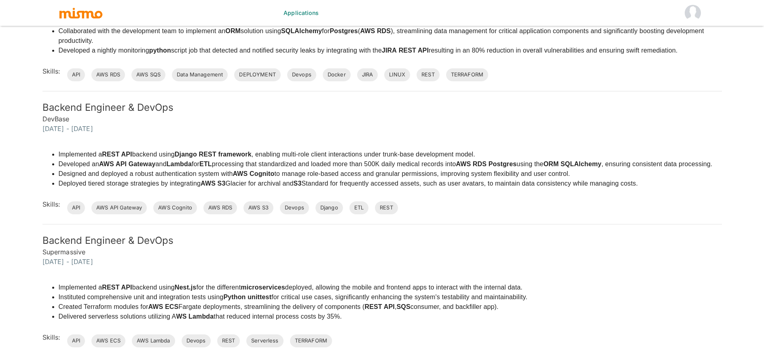
scroll to position [770, 0]
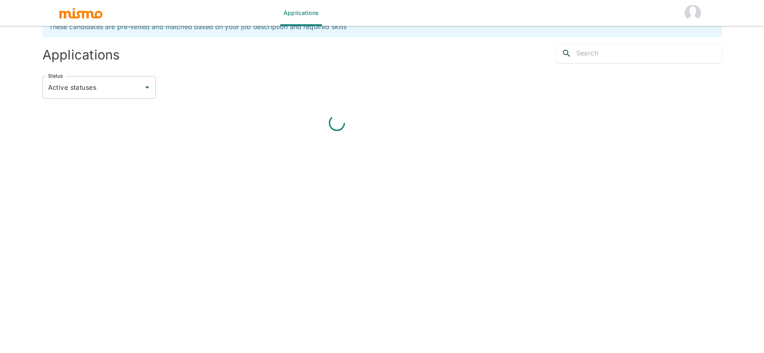
scroll to position [28, 0]
